Goal: Book appointment/travel/reservation

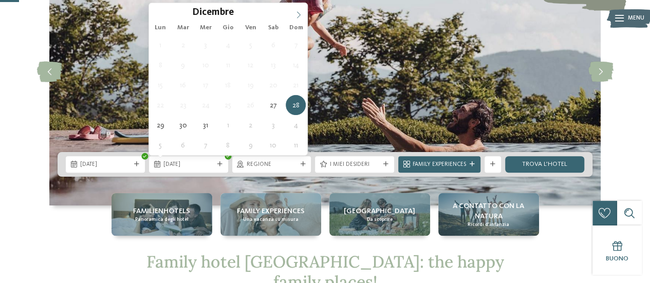
type input "****"
click at [297, 12] on icon at bounding box center [298, 14] width 7 height 7
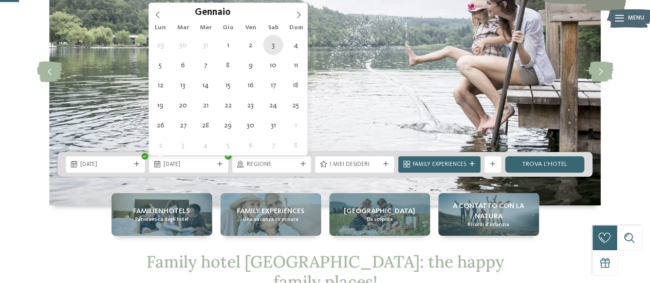
type div "[DATE]"
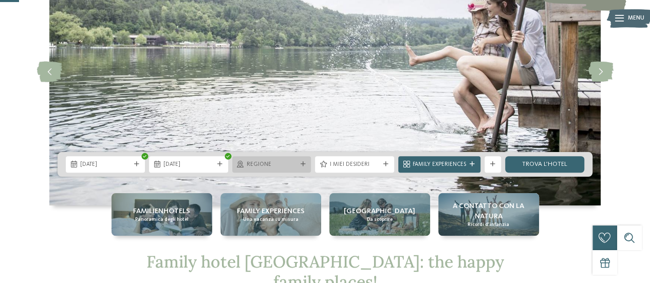
click at [293, 162] on span "Regione" at bounding box center [272, 165] width 50 height 8
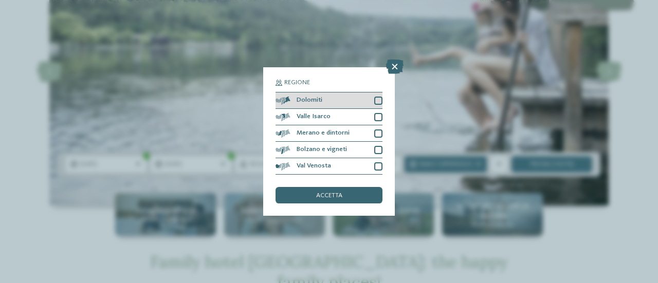
click at [378, 100] on div at bounding box center [378, 101] width 8 height 8
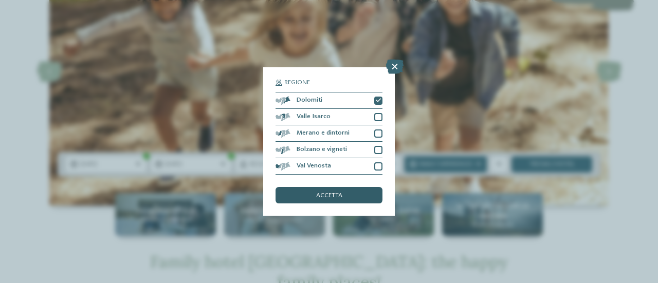
click at [351, 198] on div "accetta" at bounding box center [329, 195] width 107 height 16
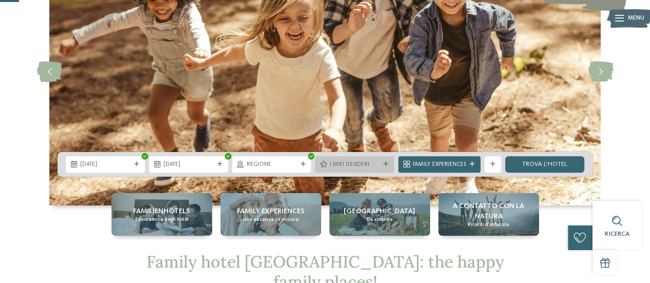
click at [382, 165] on div at bounding box center [386, 164] width 8 height 5
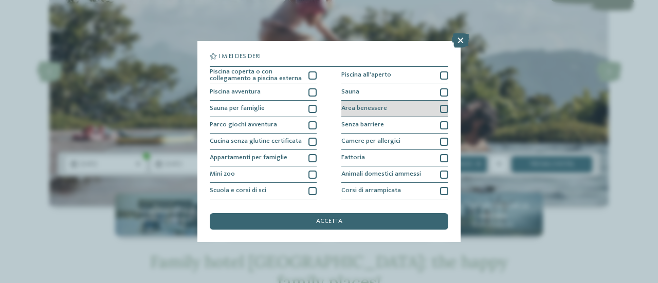
click at [440, 107] on div at bounding box center [444, 109] width 8 height 8
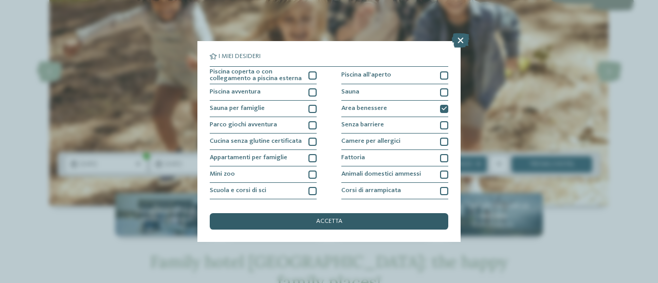
click at [328, 222] on span "accetta" at bounding box center [329, 221] width 26 height 7
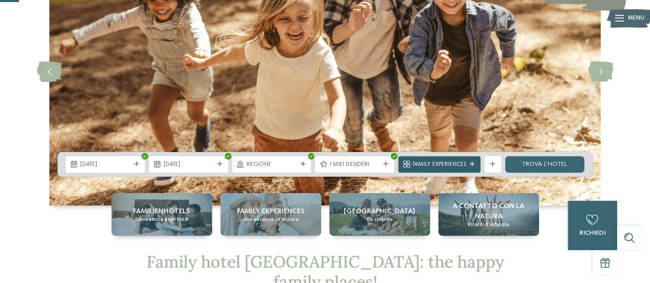
click at [473, 163] on icon at bounding box center [472, 164] width 5 height 5
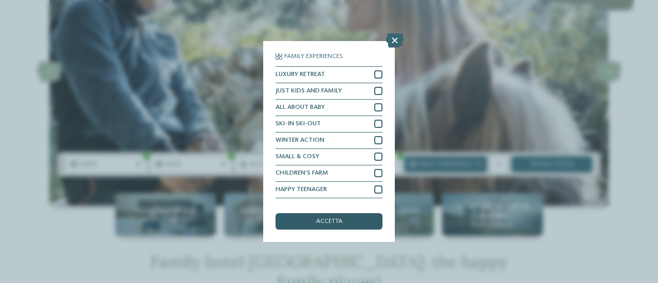
click at [345, 222] on div "accetta" at bounding box center [329, 221] width 107 height 16
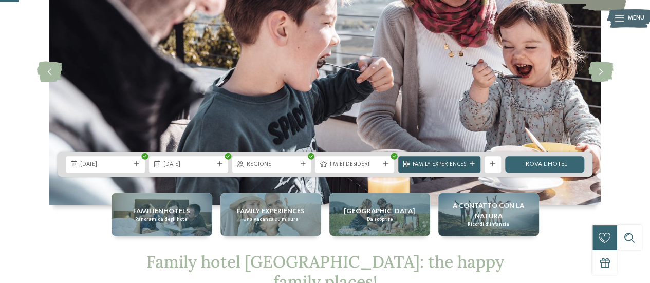
click at [472, 161] on div "Family Experiences" at bounding box center [439, 164] width 82 height 16
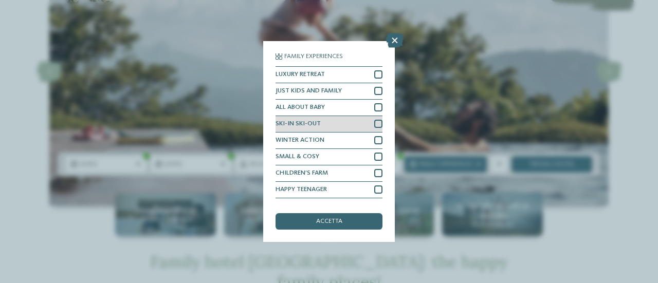
click at [374, 123] on div at bounding box center [378, 124] width 8 height 8
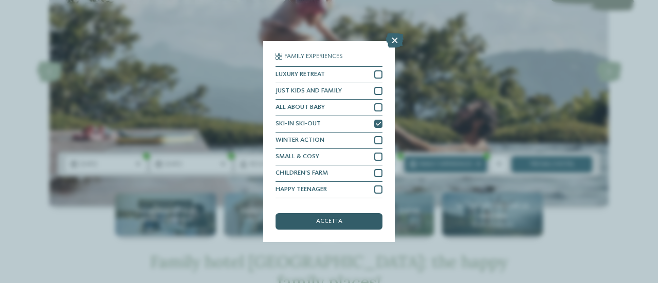
click at [345, 220] on div "accetta" at bounding box center [329, 221] width 107 height 16
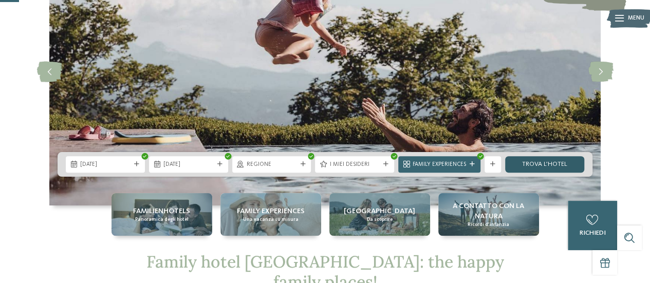
click at [554, 165] on link "trova l’hotel" at bounding box center [544, 164] width 79 height 16
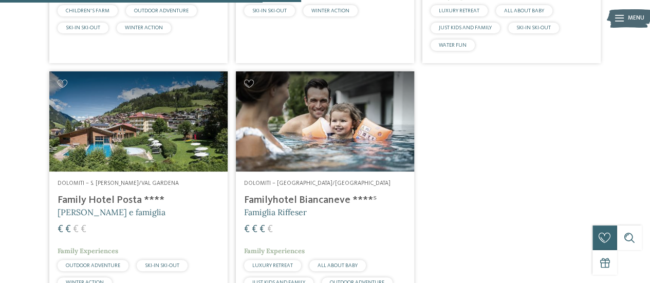
scroll to position [357, 0]
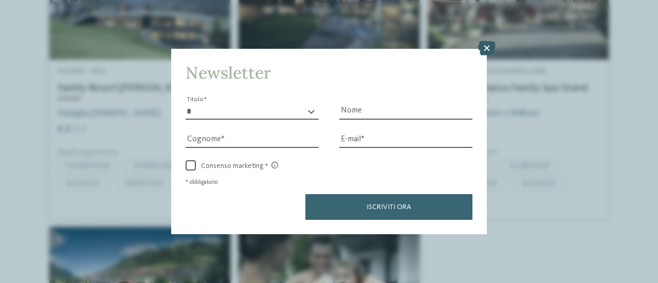
click at [486, 50] on icon at bounding box center [486, 48] width 17 height 14
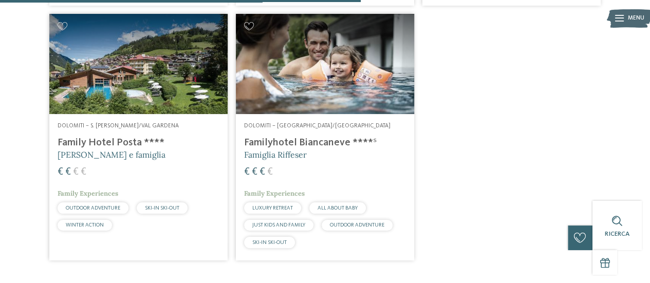
scroll to position [562, 0]
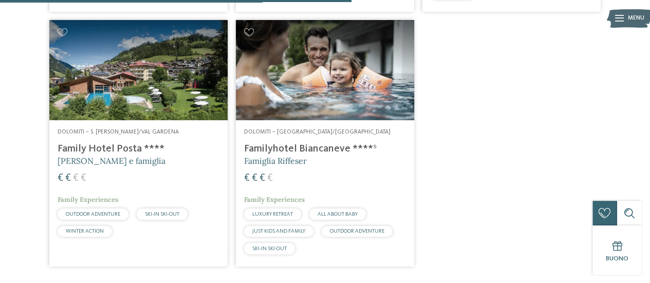
click at [328, 89] on img at bounding box center [325, 70] width 178 height 100
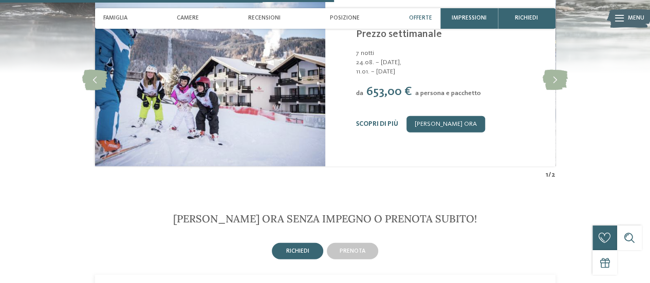
scroll to position [1079, 0]
